Goal: Download file/media

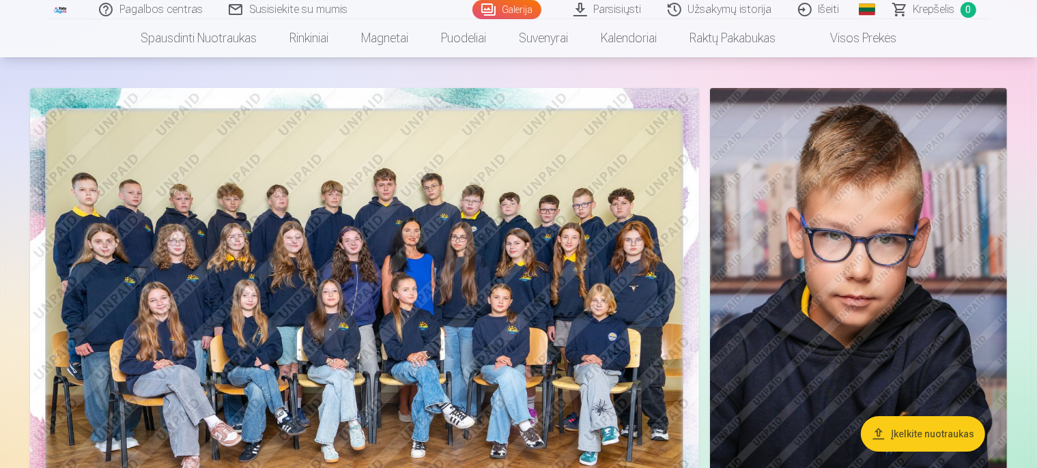
scroll to position [144, 0]
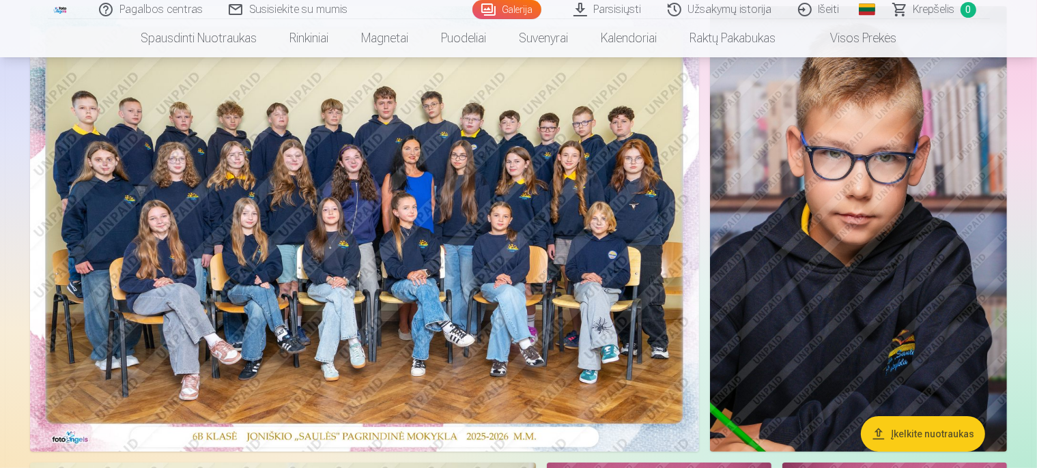
click at [791, 245] on img at bounding box center [858, 229] width 297 height 446
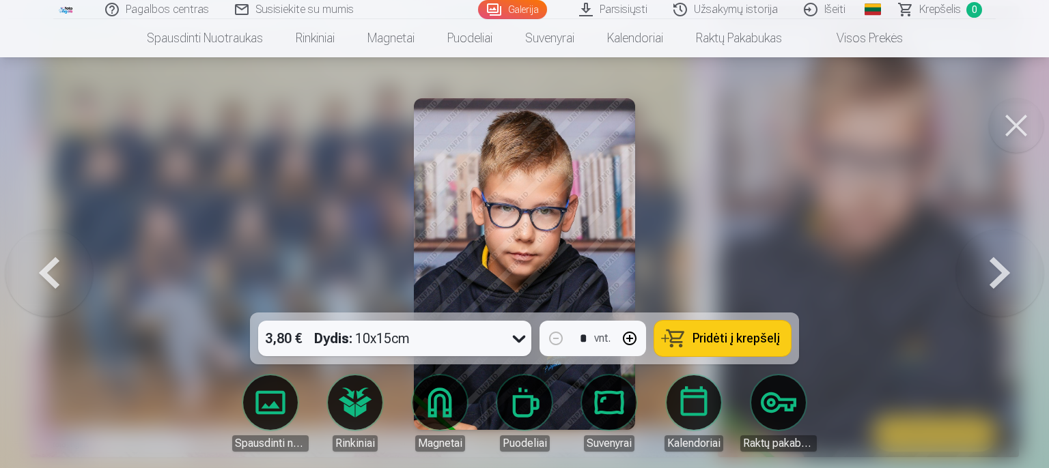
click at [35, 284] on button at bounding box center [48, 264] width 87 height 70
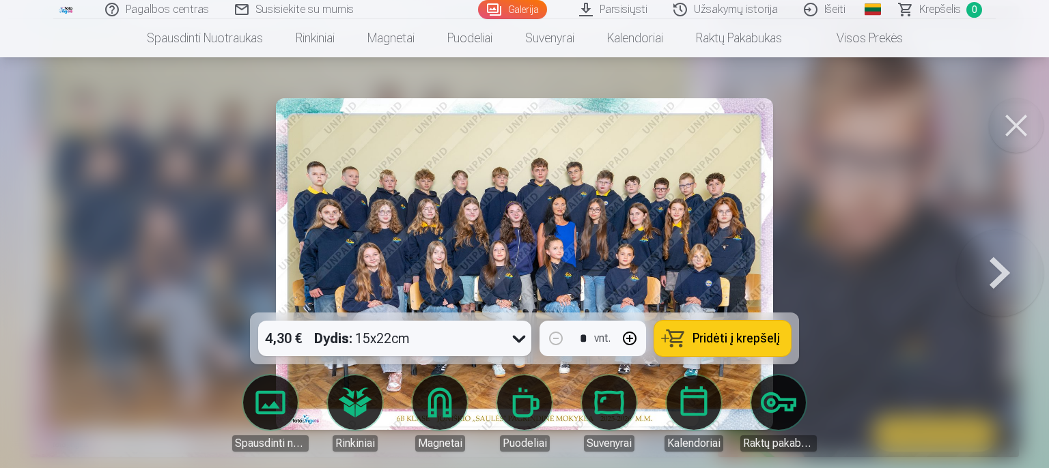
click at [568, 239] on img at bounding box center [524, 264] width 497 height 332
click at [261, 405] on link "Spausdinti nuotraukas" at bounding box center [270, 413] width 76 height 76
click at [116, 362] on div at bounding box center [524, 234] width 1049 height 468
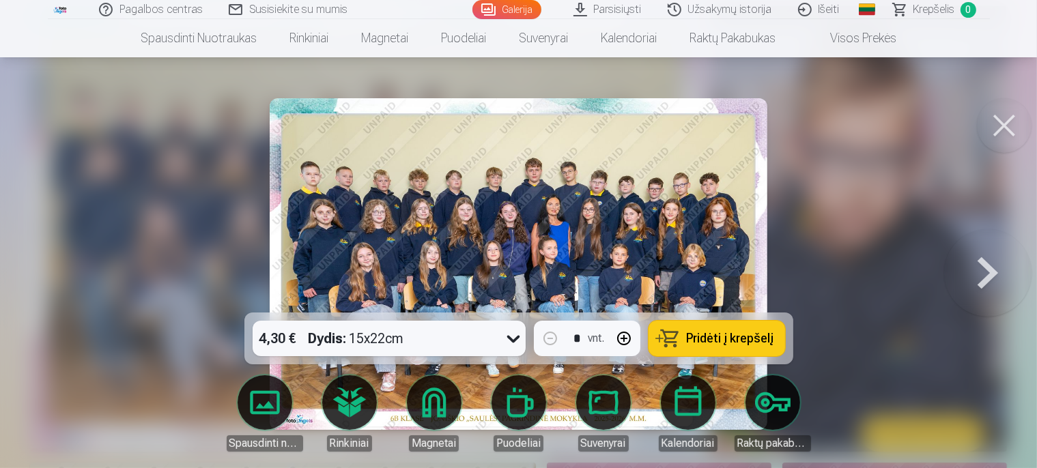
click at [116, 362] on img at bounding box center [364, 229] width 669 height 446
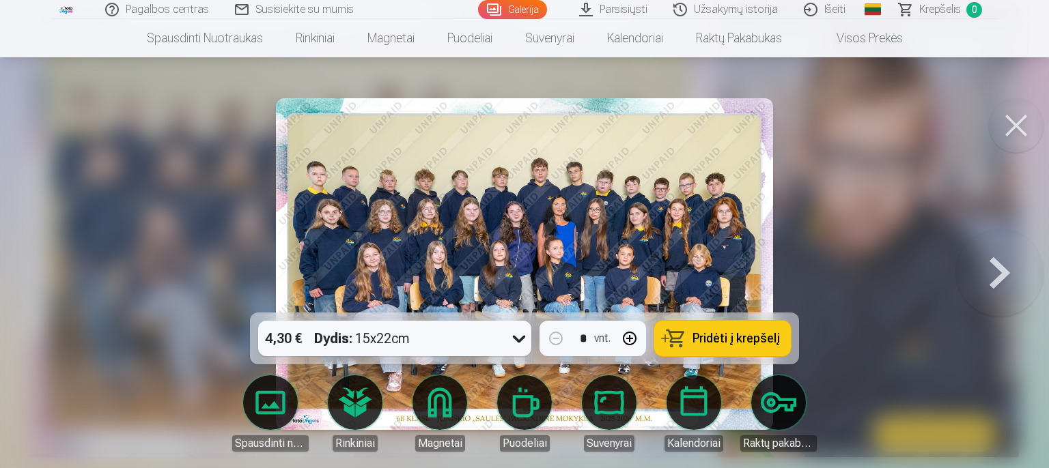
drag, startPoint x: 122, startPoint y: 253, endPoint x: 109, endPoint y: 264, distance: 17.0
click at [122, 253] on div at bounding box center [524, 234] width 1049 height 468
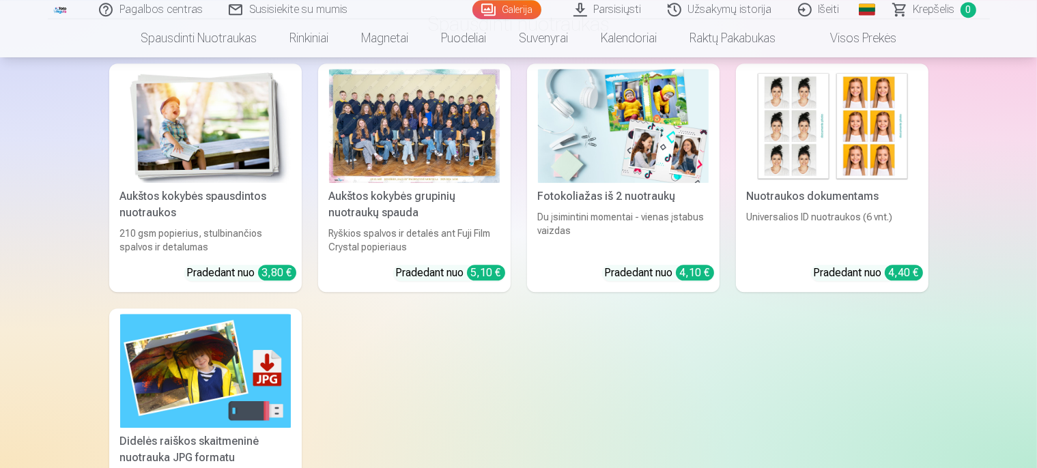
scroll to position [3604, 0]
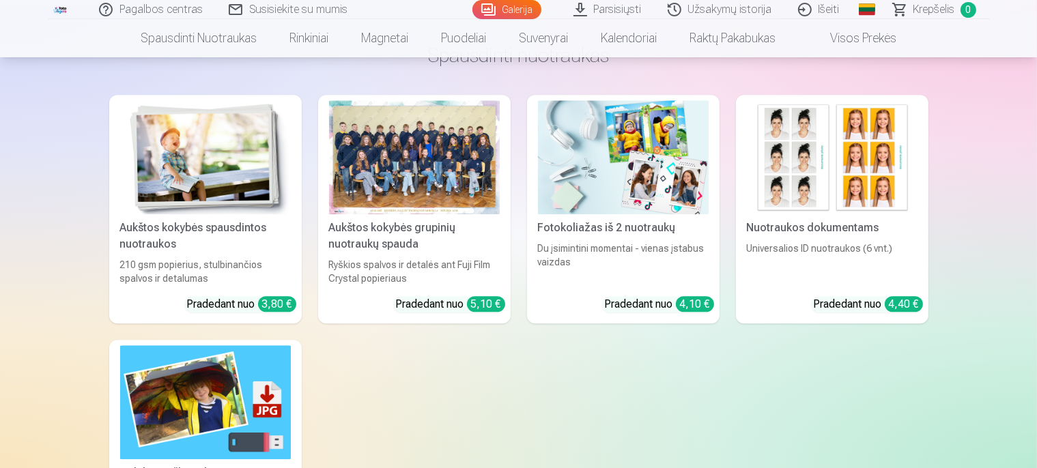
click at [629, 10] on link "Parsisiųsti" at bounding box center [608, 9] width 94 height 19
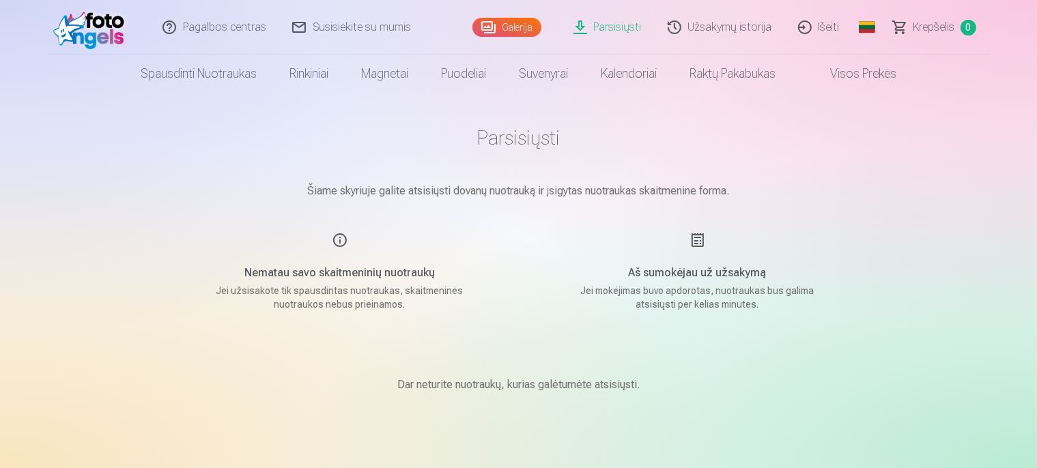
click at [814, 23] on link "Išeiti" at bounding box center [820, 27] width 68 height 55
